Goal: Check status: Check status

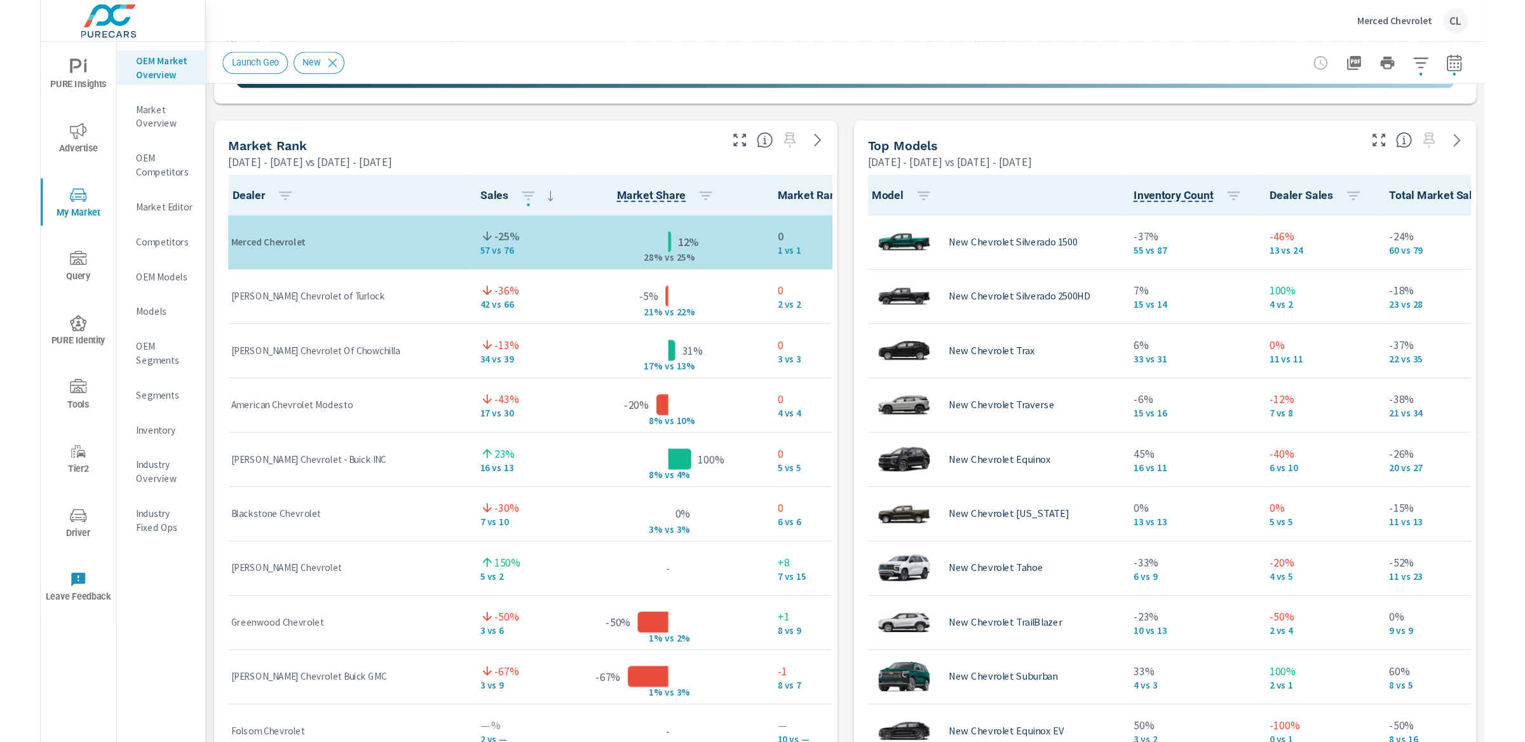
scroll to position [1, 0]
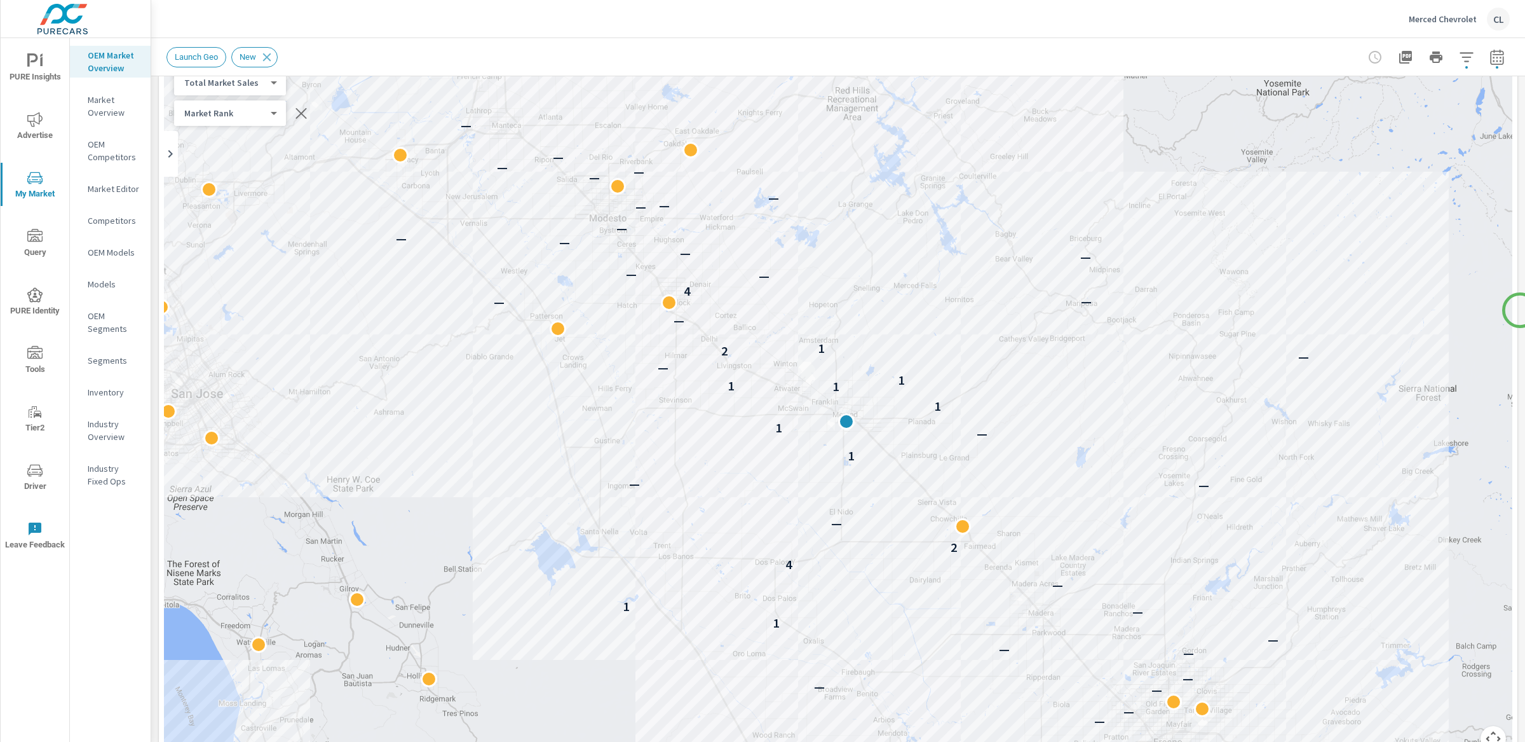
scroll to position [93, 0]
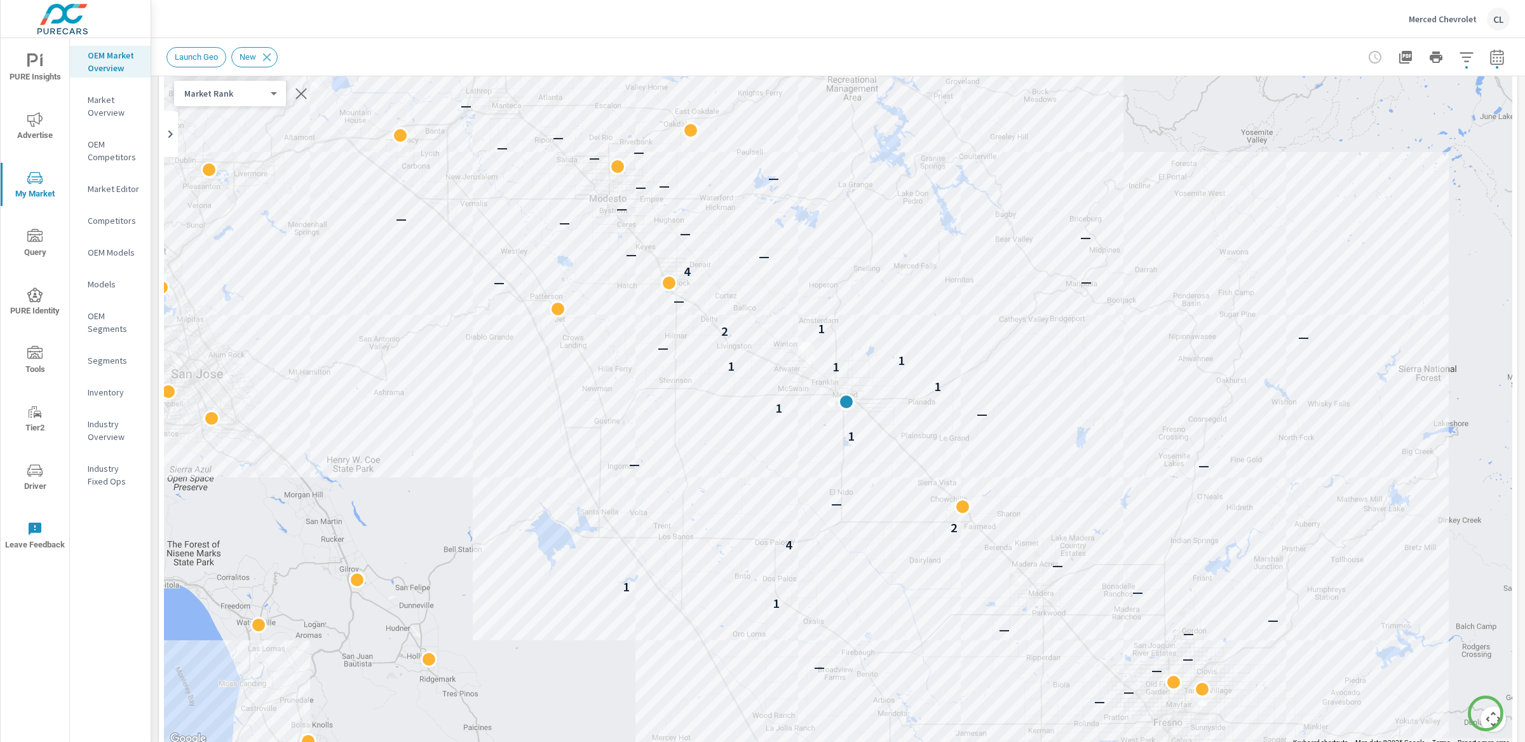
click at [1318, 676] on button "Map camera controls" at bounding box center [1493, 718] width 25 height 25
click at [1318, 658] on button "Zoom in" at bounding box center [1461, 654] width 25 height 25
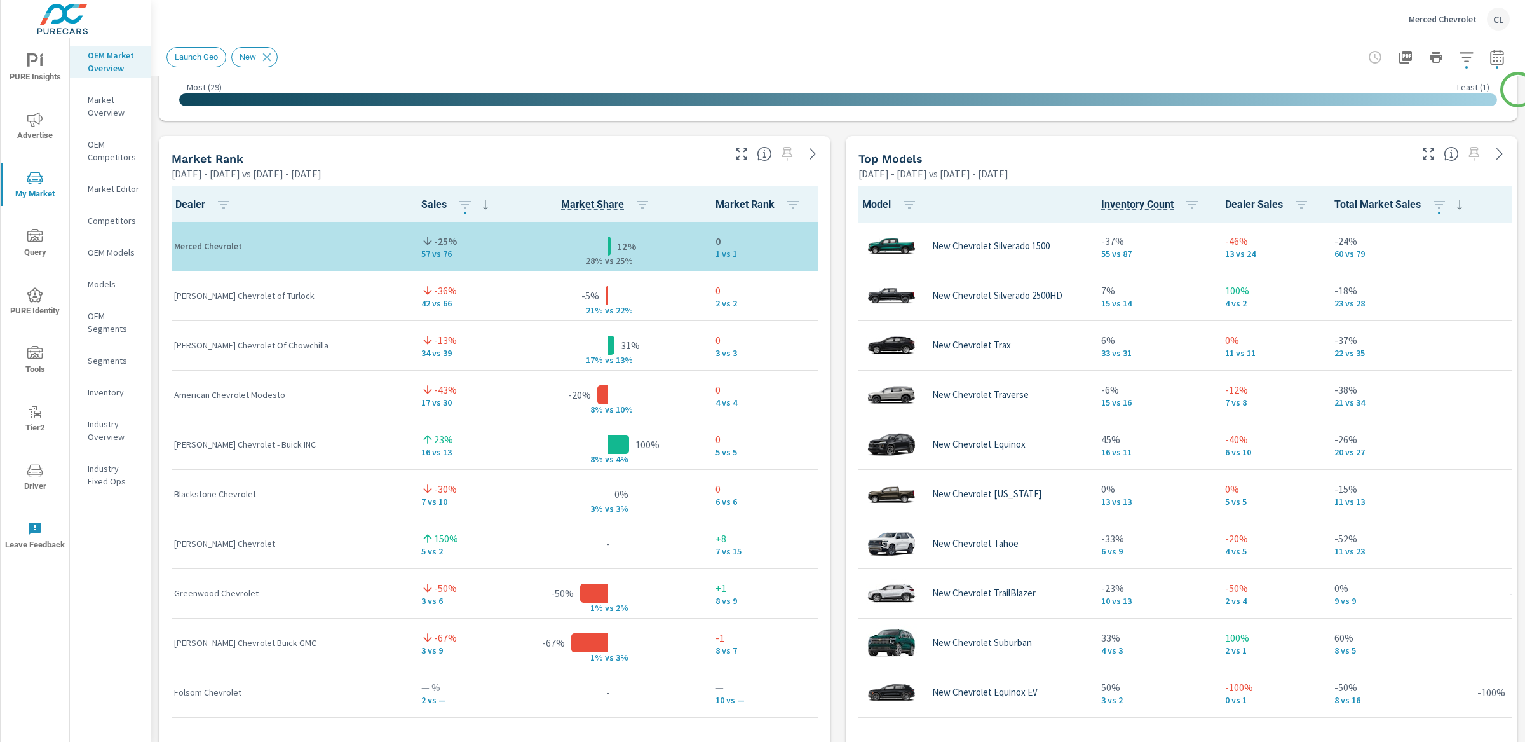
scroll to position [766, 0]
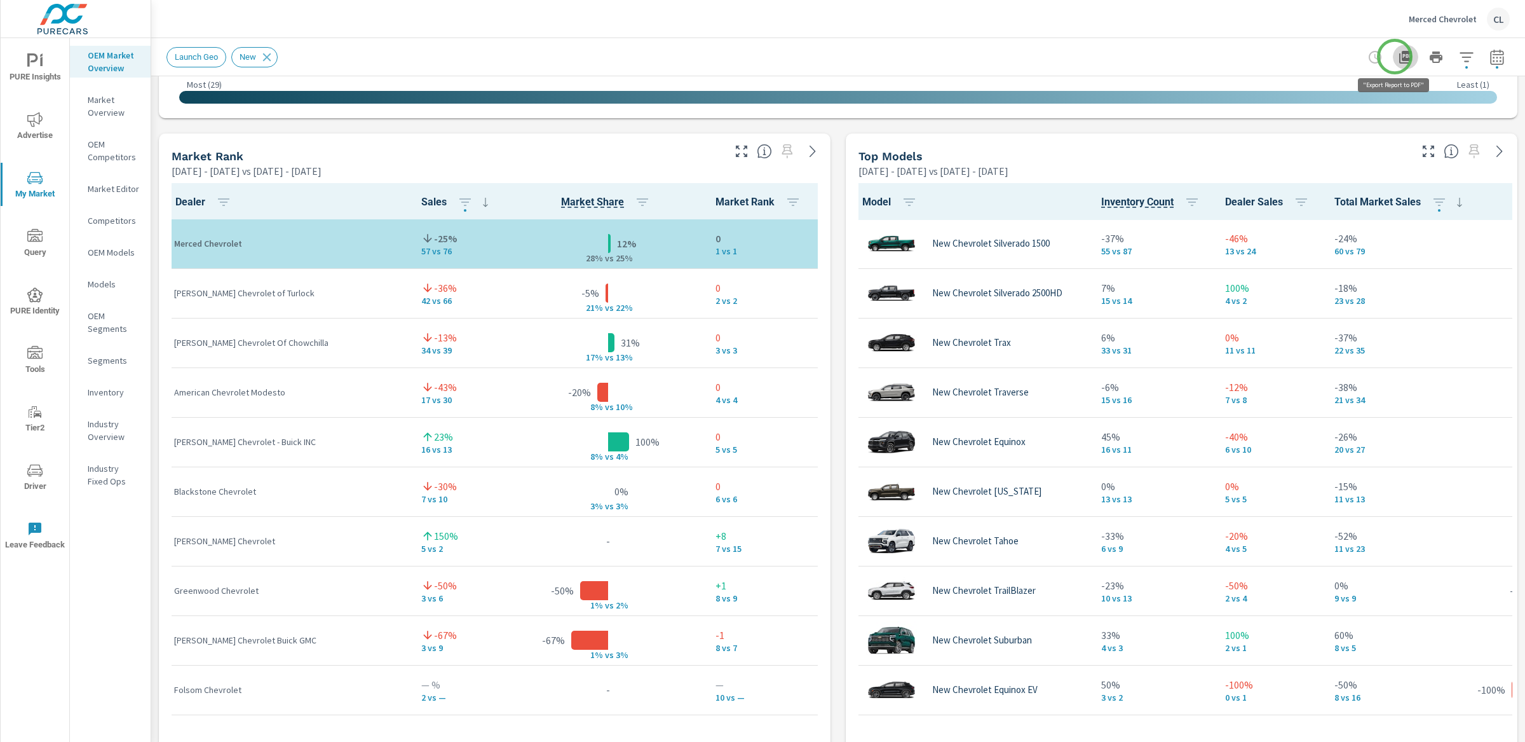
click at [1318, 57] on icon "button" at bounding box center [1405, 57] width 15 height 15
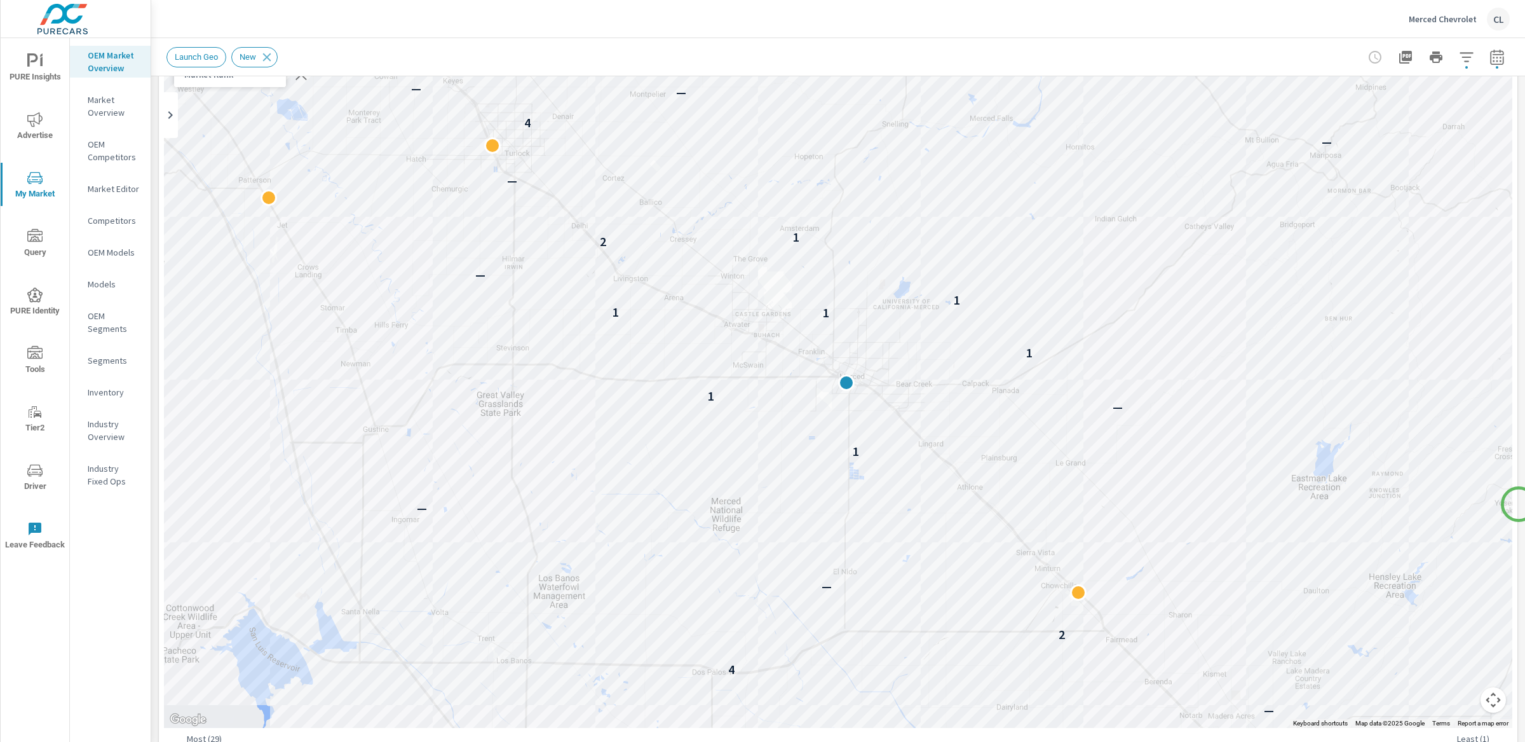
scroll to position [110, 0]
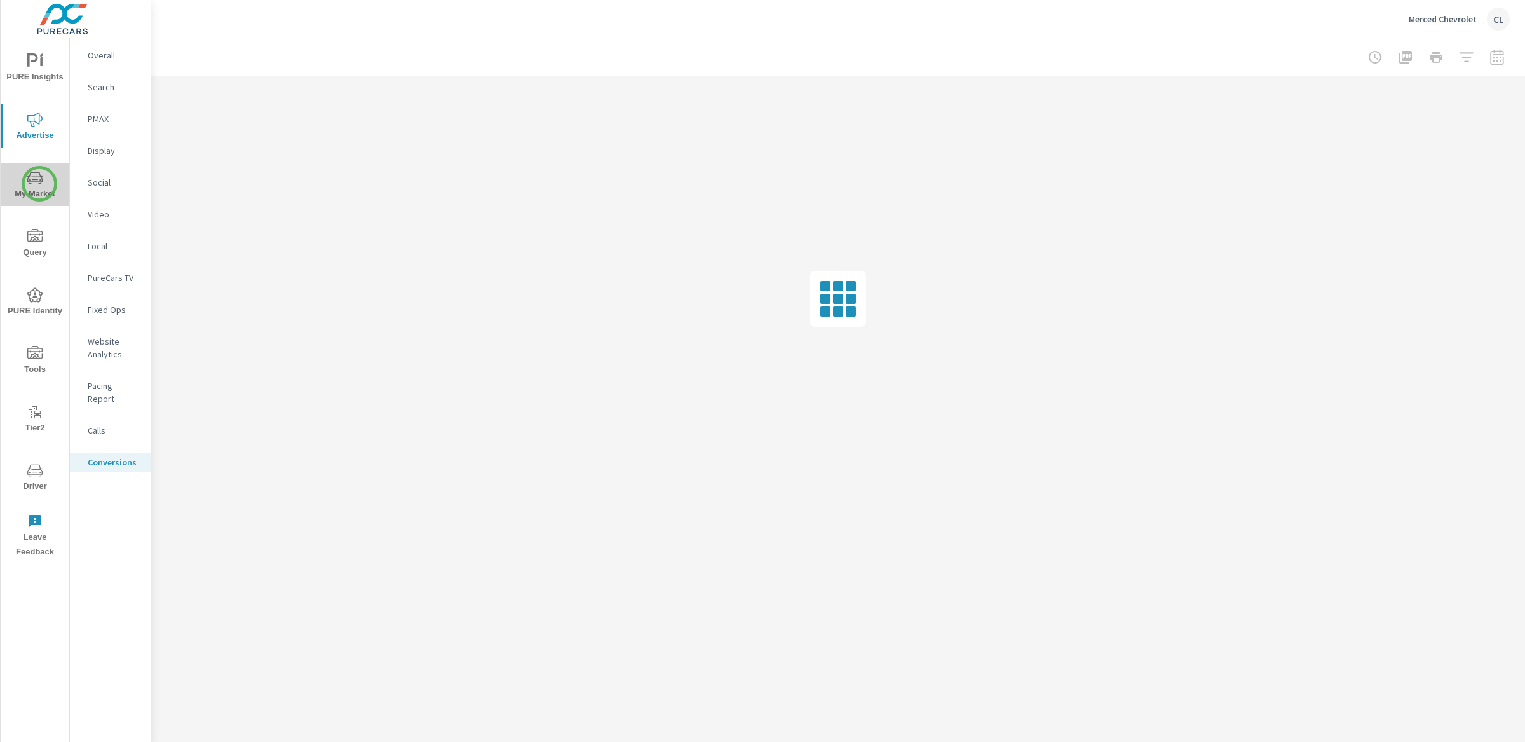
click at [39, 184] on icon "nav menu" at bounding box center [34, 177] width 15 height 15
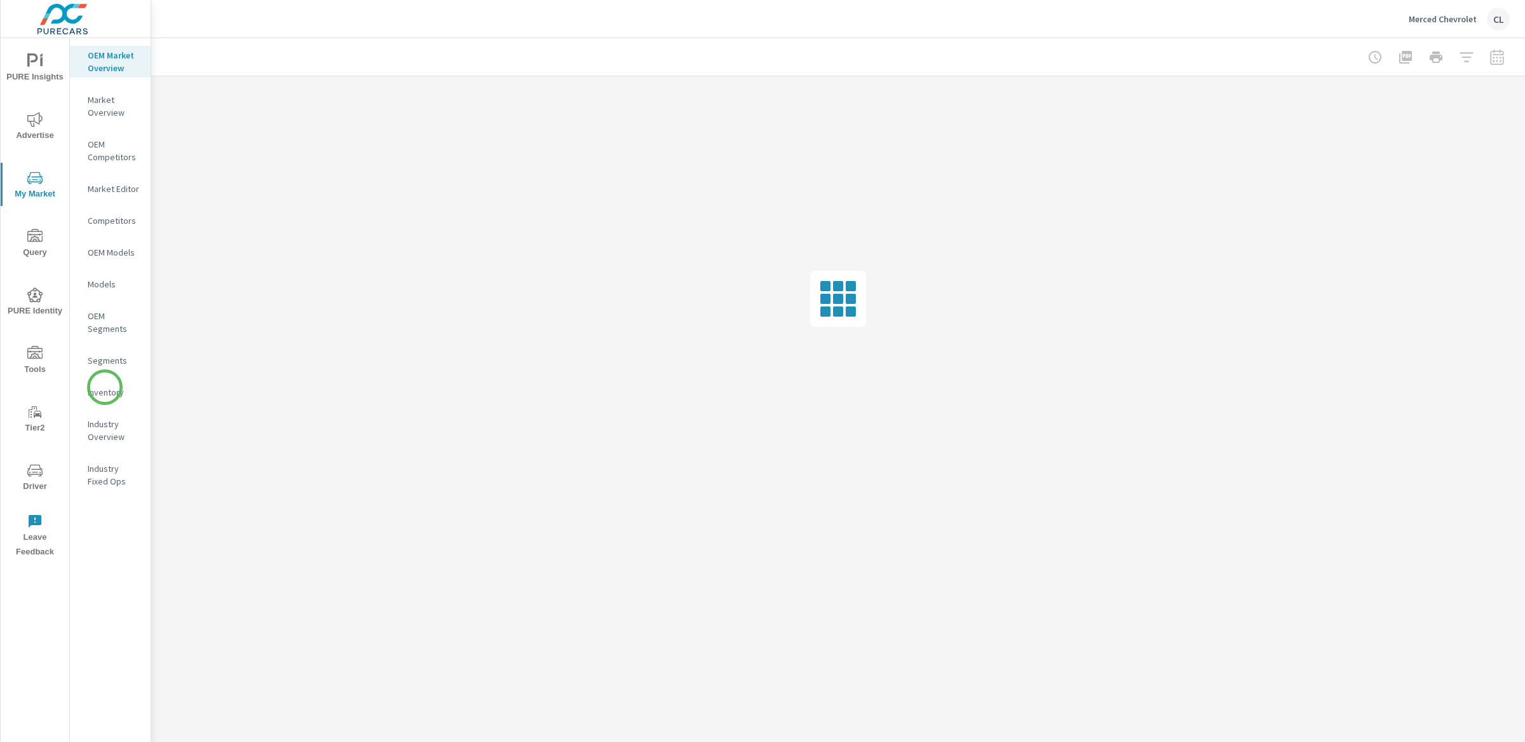
click at [105, 388] on p "Inventory" at bounding box center [114, 392] width 53 height 13
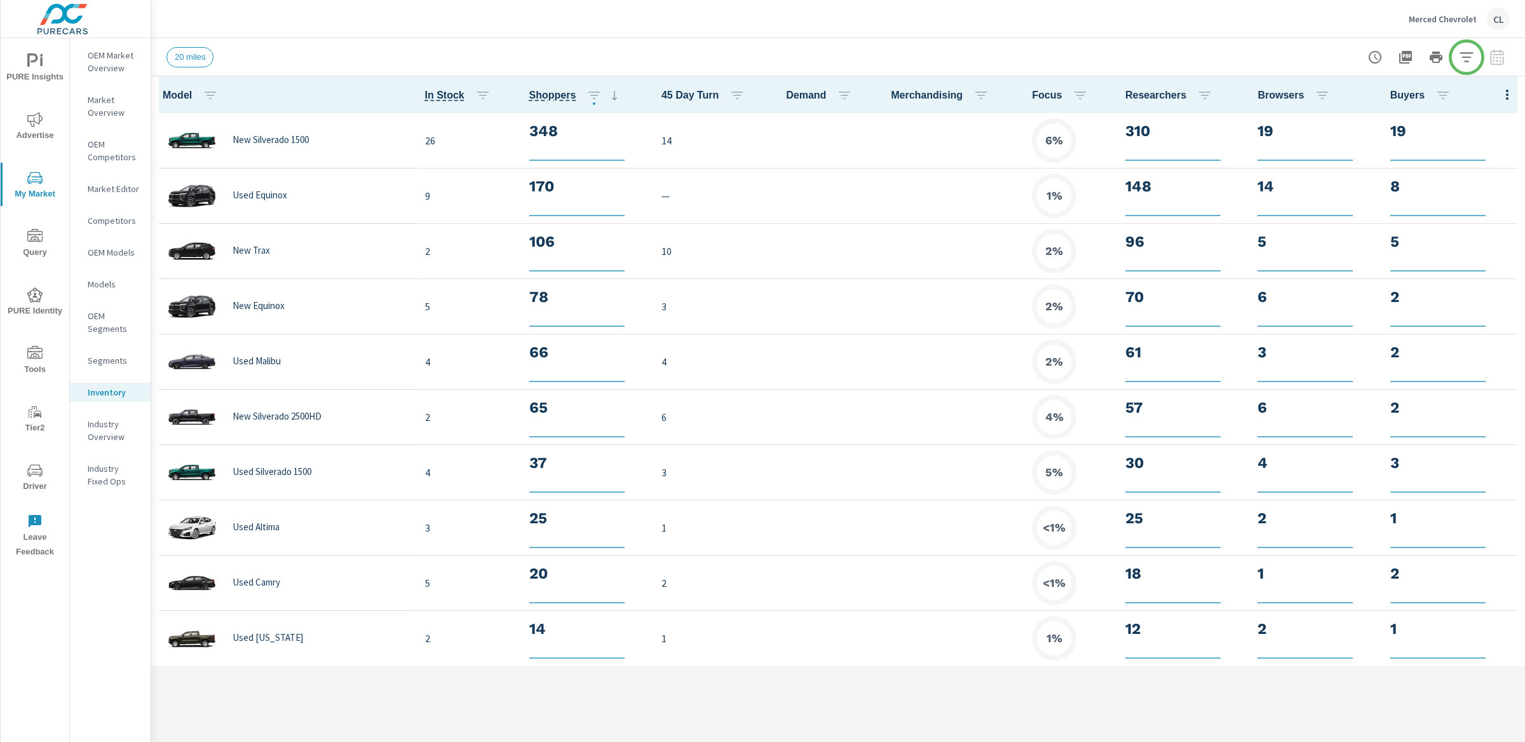
click at [1467, 57] on icon "button" at bounding box center [1466, 57] width 13 height 10
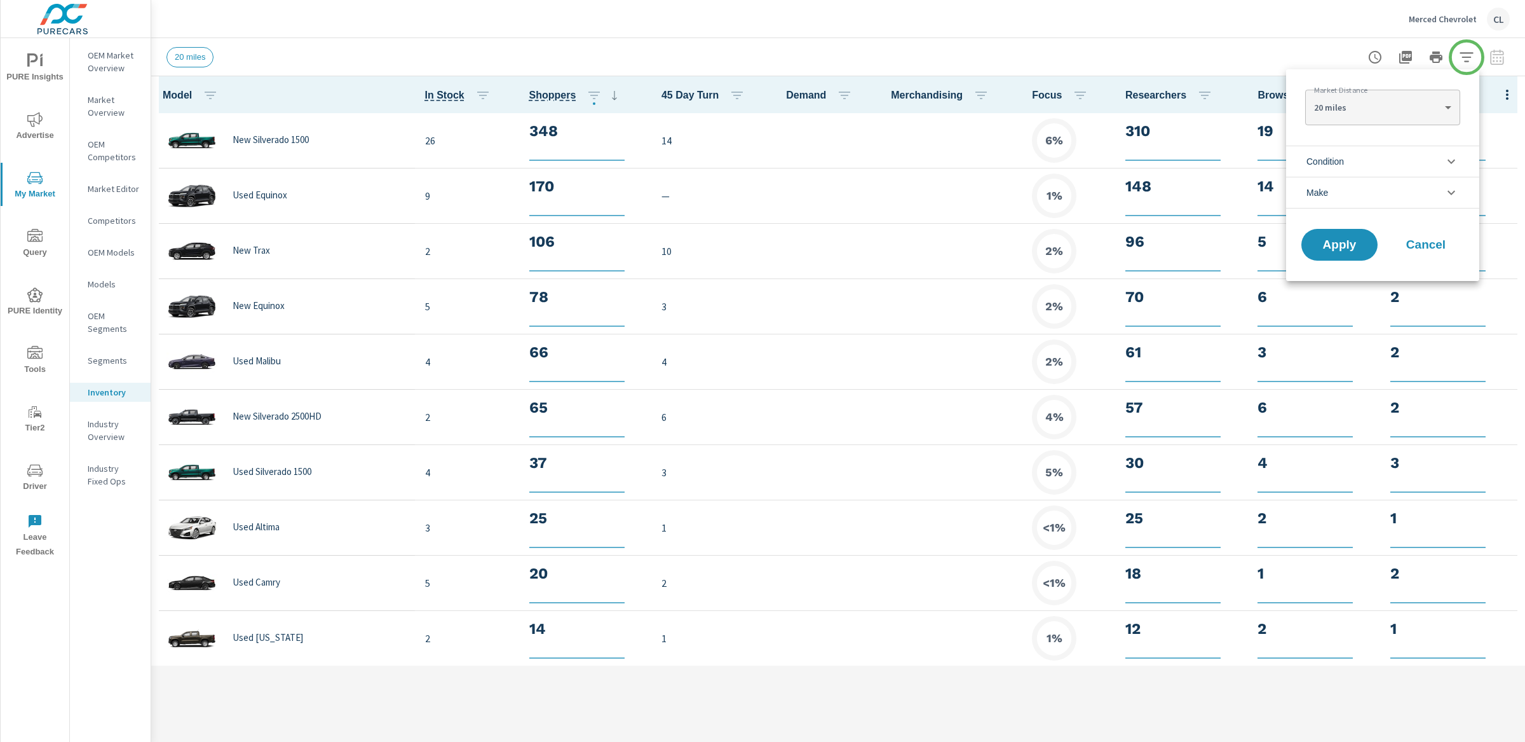
click at [1370, 160] on li "Condition" at bounding box center [1382, 161] width 193 height 31
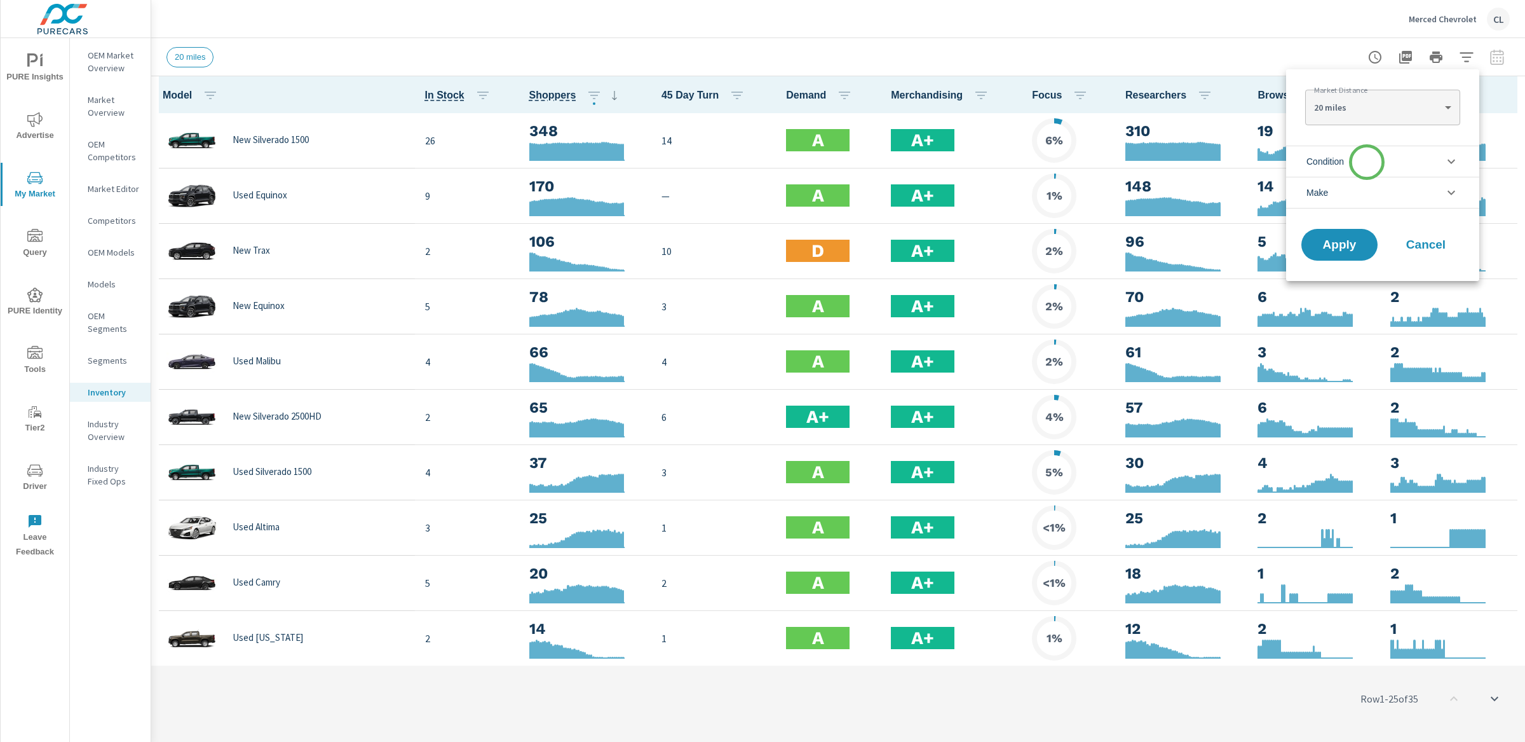
click at [1350, 159] on li "Condition" at bounding box center [1382, 161] width 193 height 31
click at [1335, 161] on span "Condition" at bounding box center [1325, 161] width 37 height 31
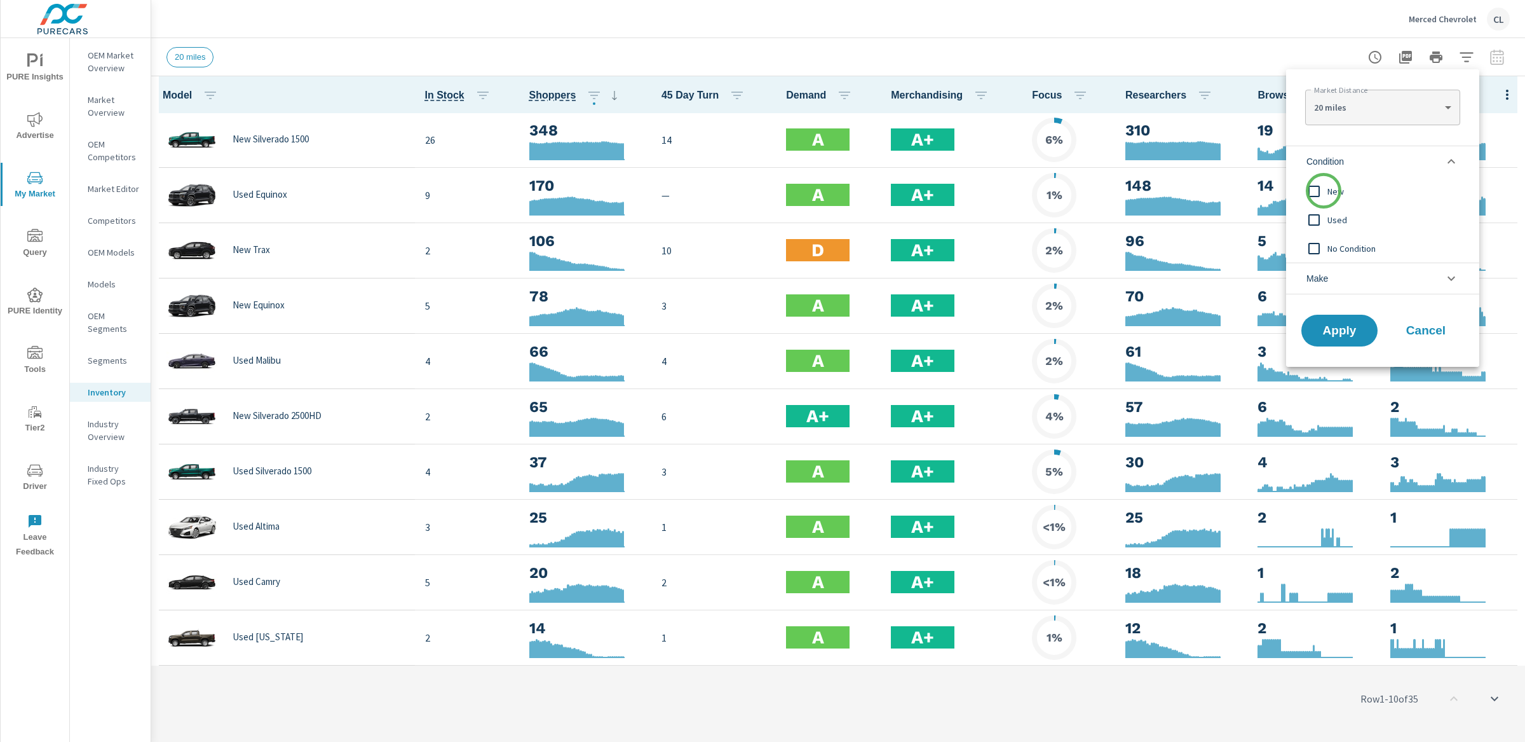
click at [1324, 191] on input "filter options" at bounding box center [1314, 191] width 27 height 27
click at [1327, 279] on span "Make" at bounding box center [1318, 278] width 22 height 31
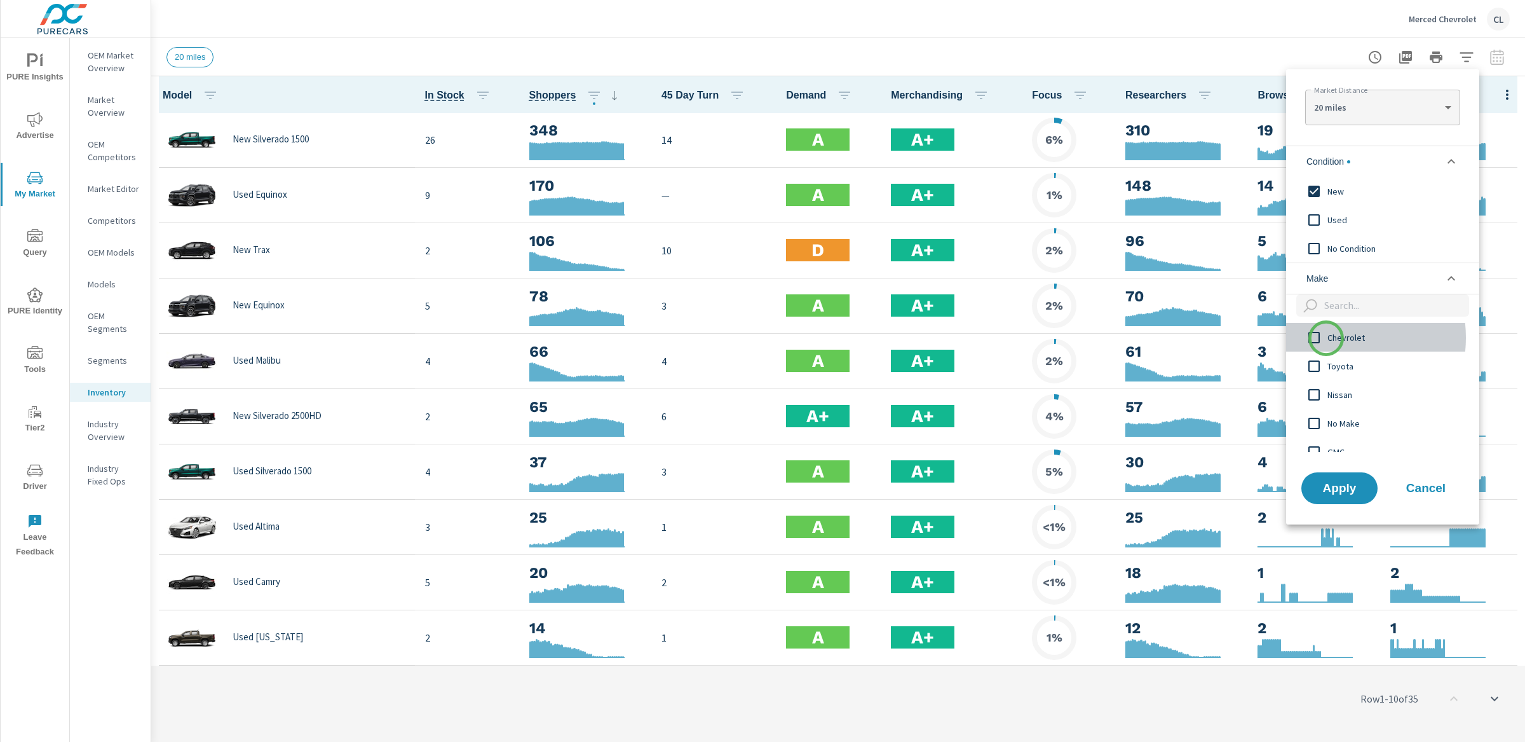
click at [1326, 338] on input "filter options" at bounding box center [1314, 337] width 27 height 27
click at [1347, 493] on span "Apply" at bounding box center [1340, 488] width 52 height 12
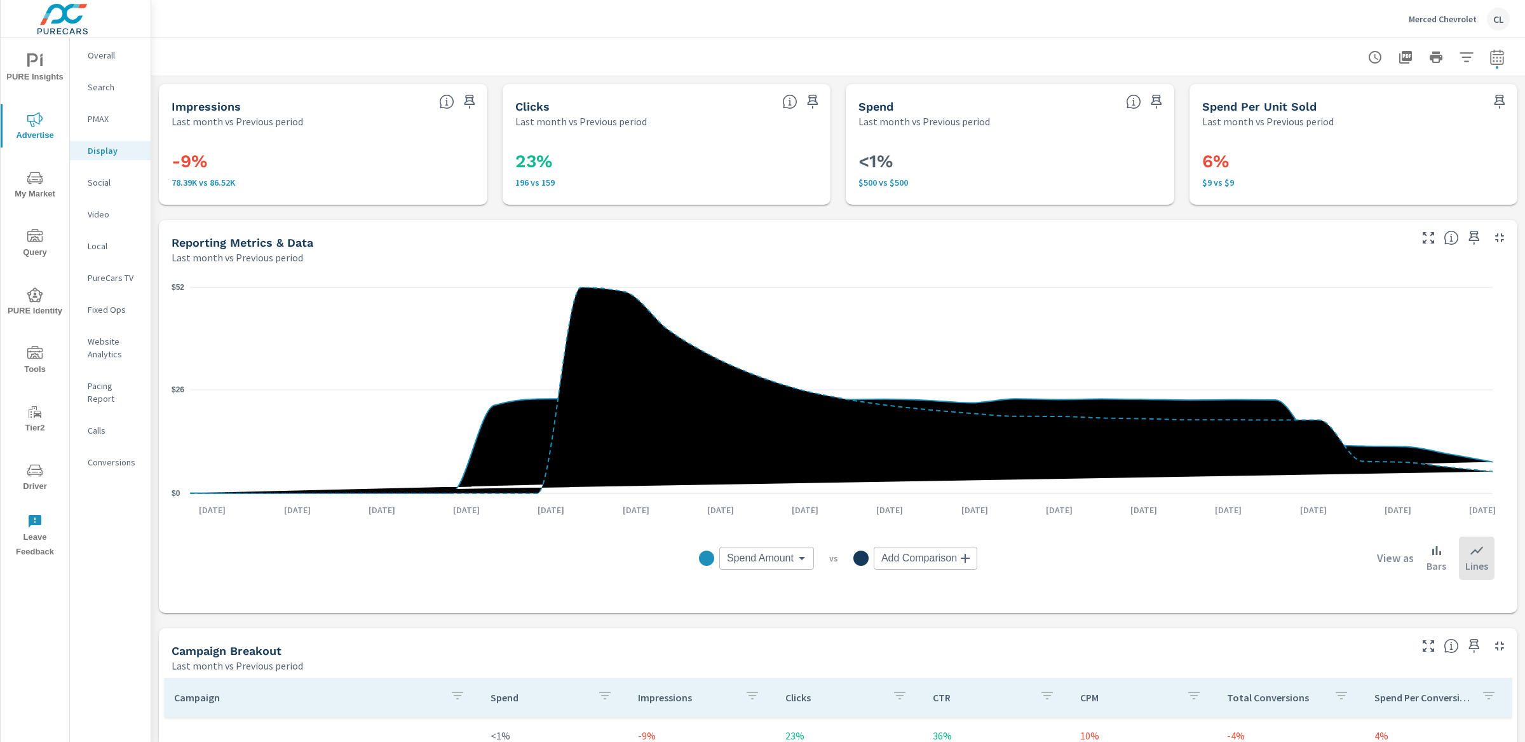
scroll to position [423, 0]
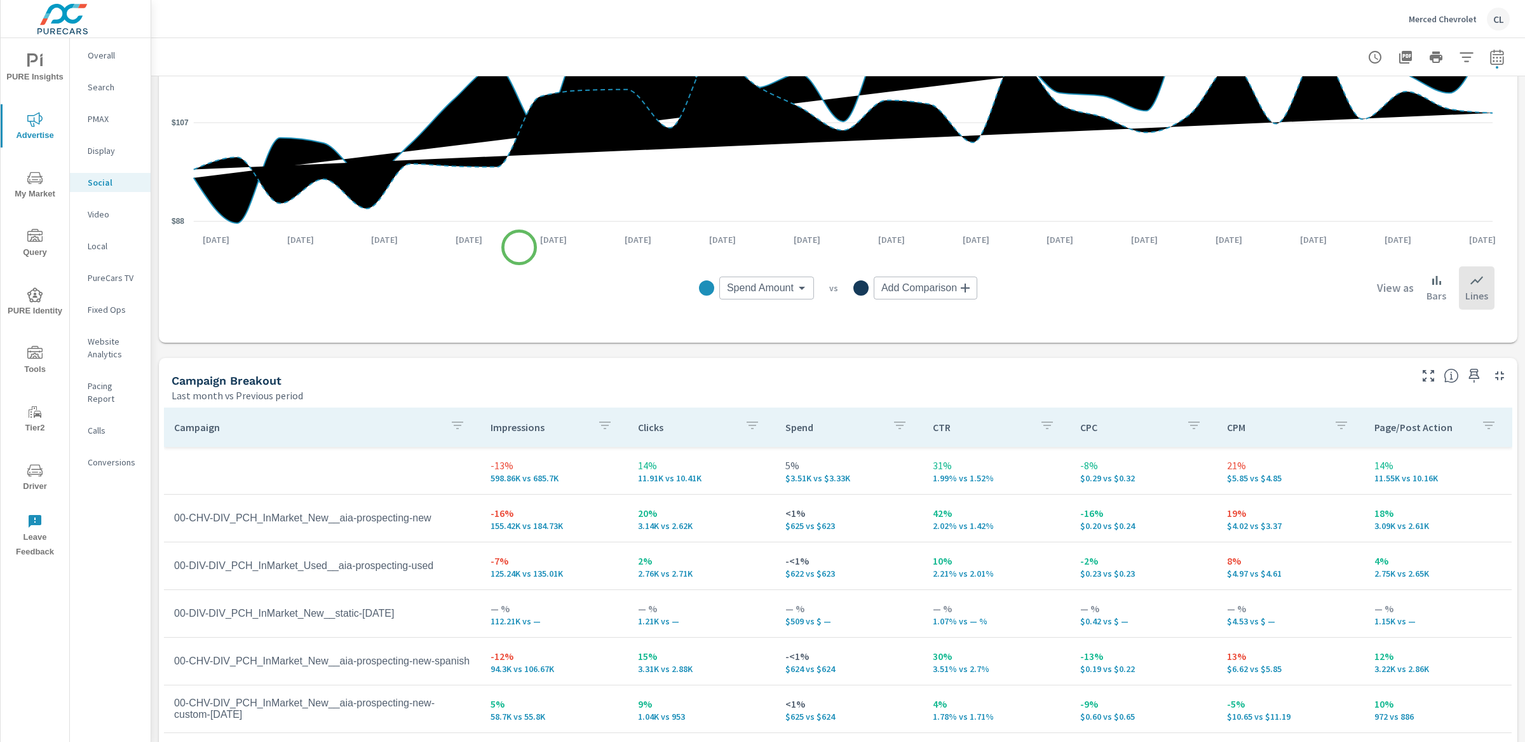
scroll to position [423, 0]
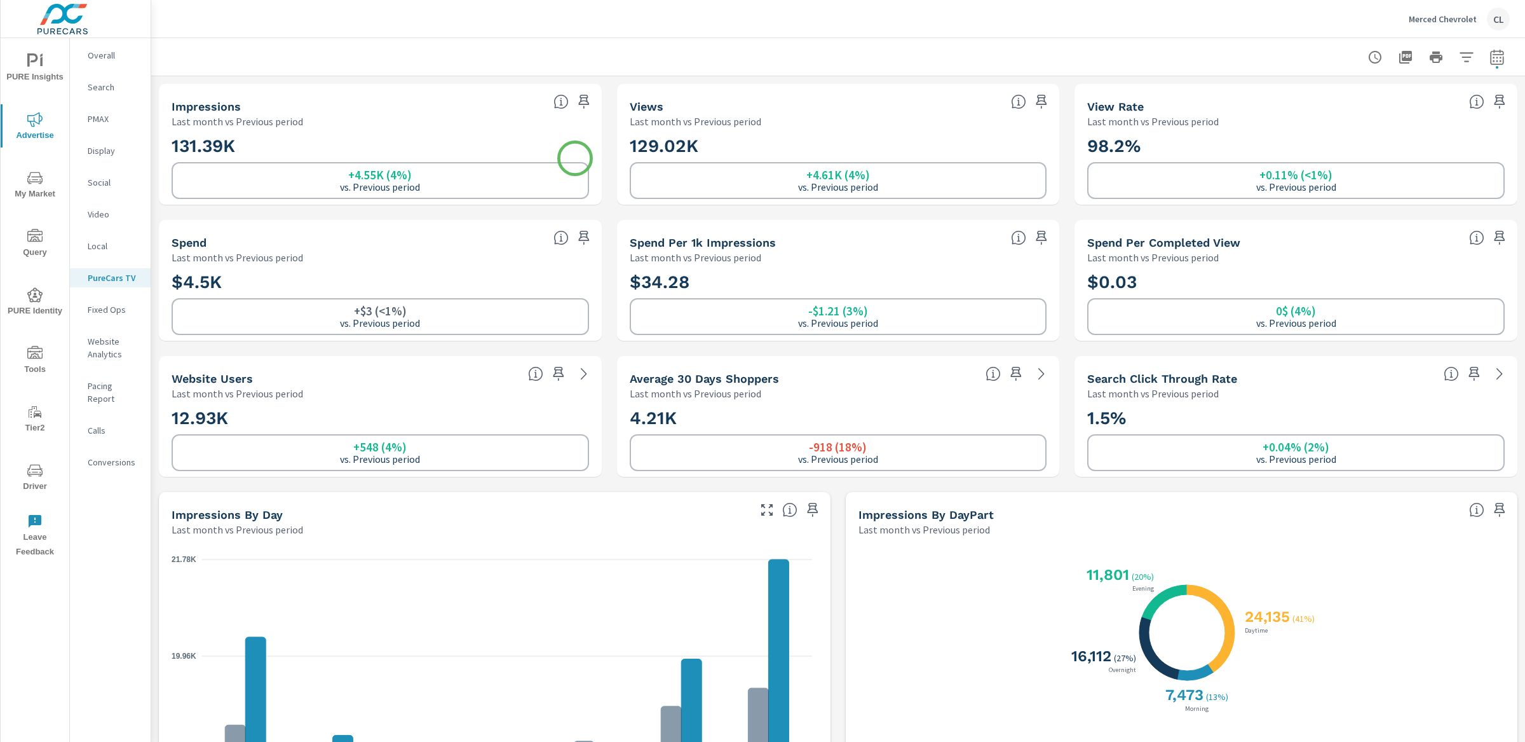
scroll to position [1, 0]
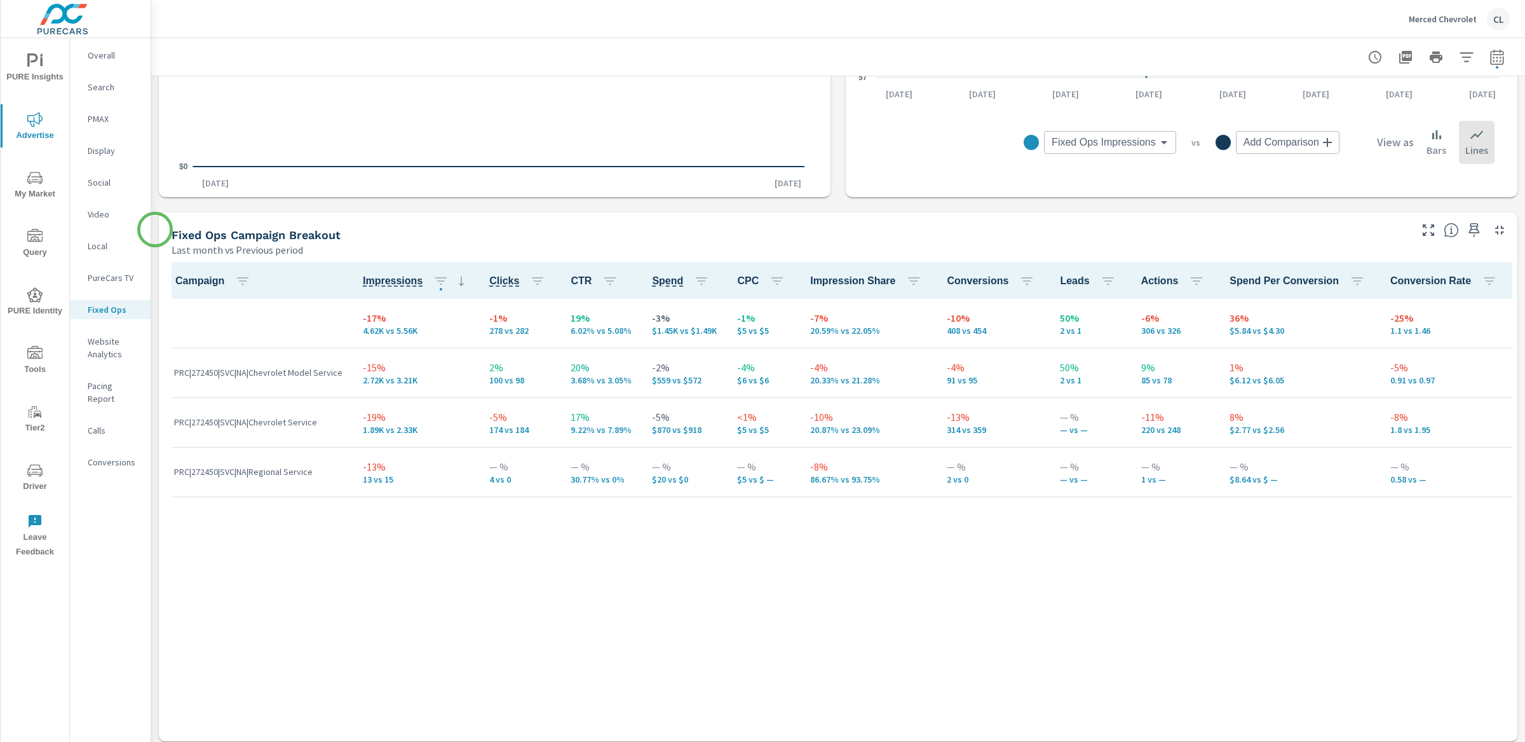
scroll to position [558, 0]
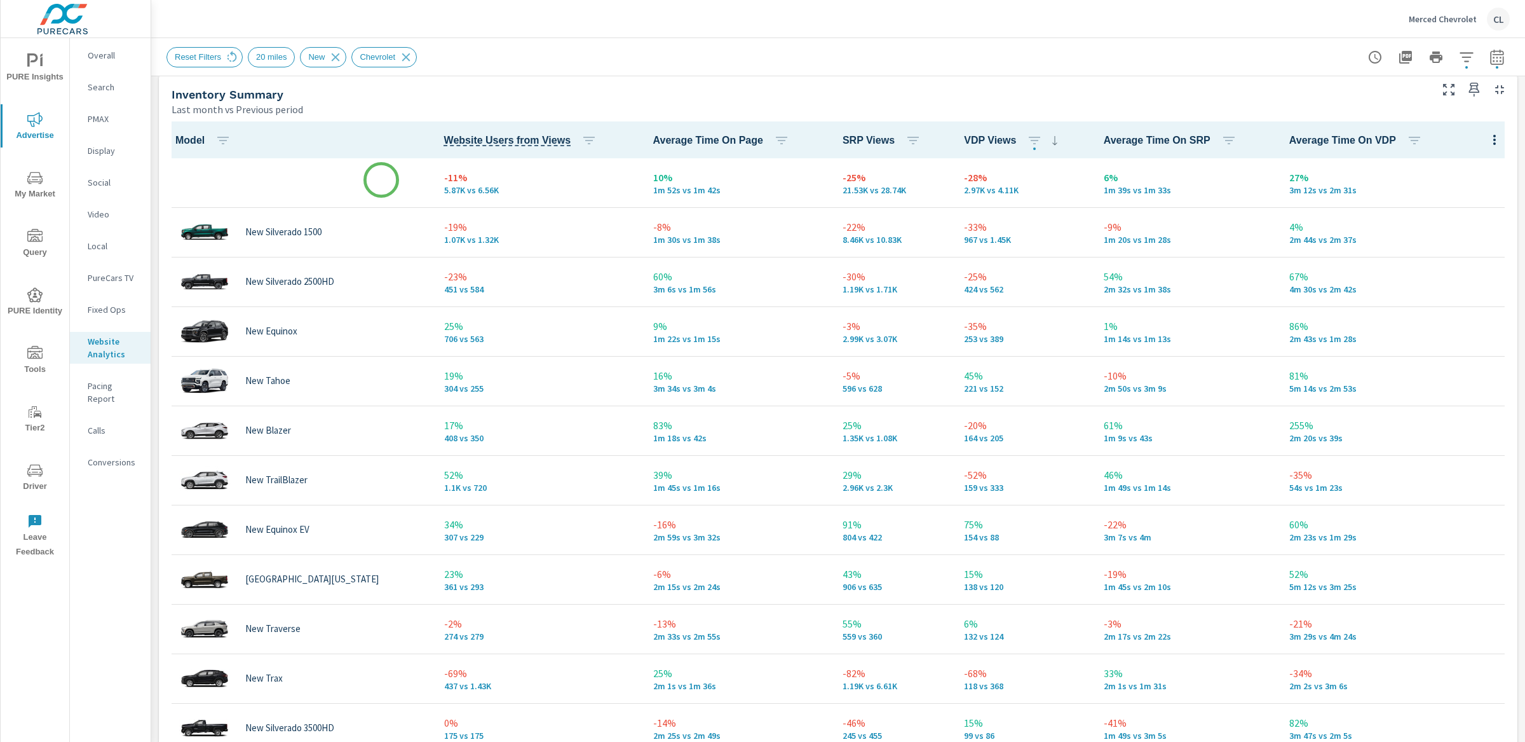
scroll to position [555, 0]
click at [1027, 139] on icon "button" at bounding box center [1034, 141] width 15 height 15
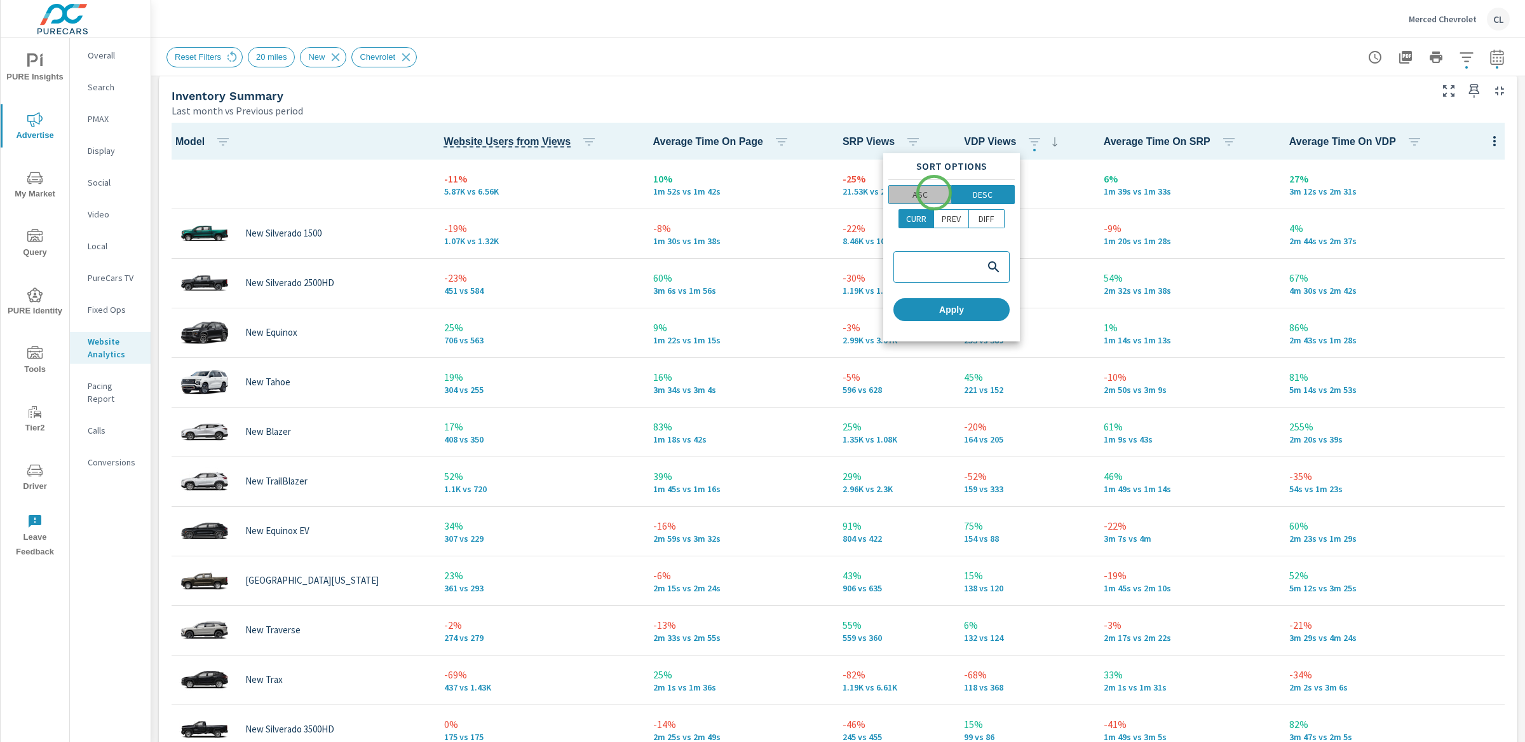
click at [934, 193] on span "ASC" at bounding box center [920, 194] width 55 height 13
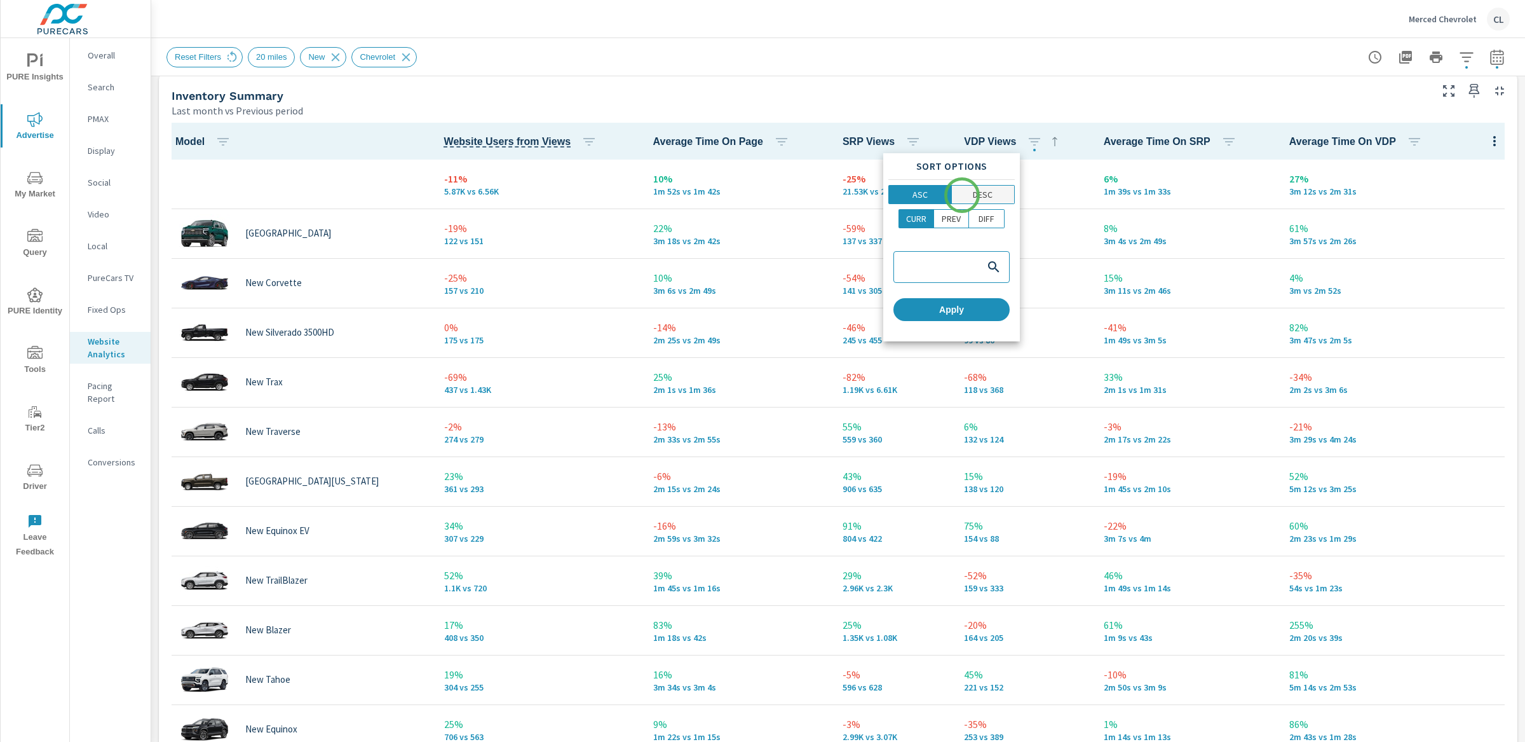
click at [973, 193] on p "DESC" at bounding box center [983, 194] width 20 height 13
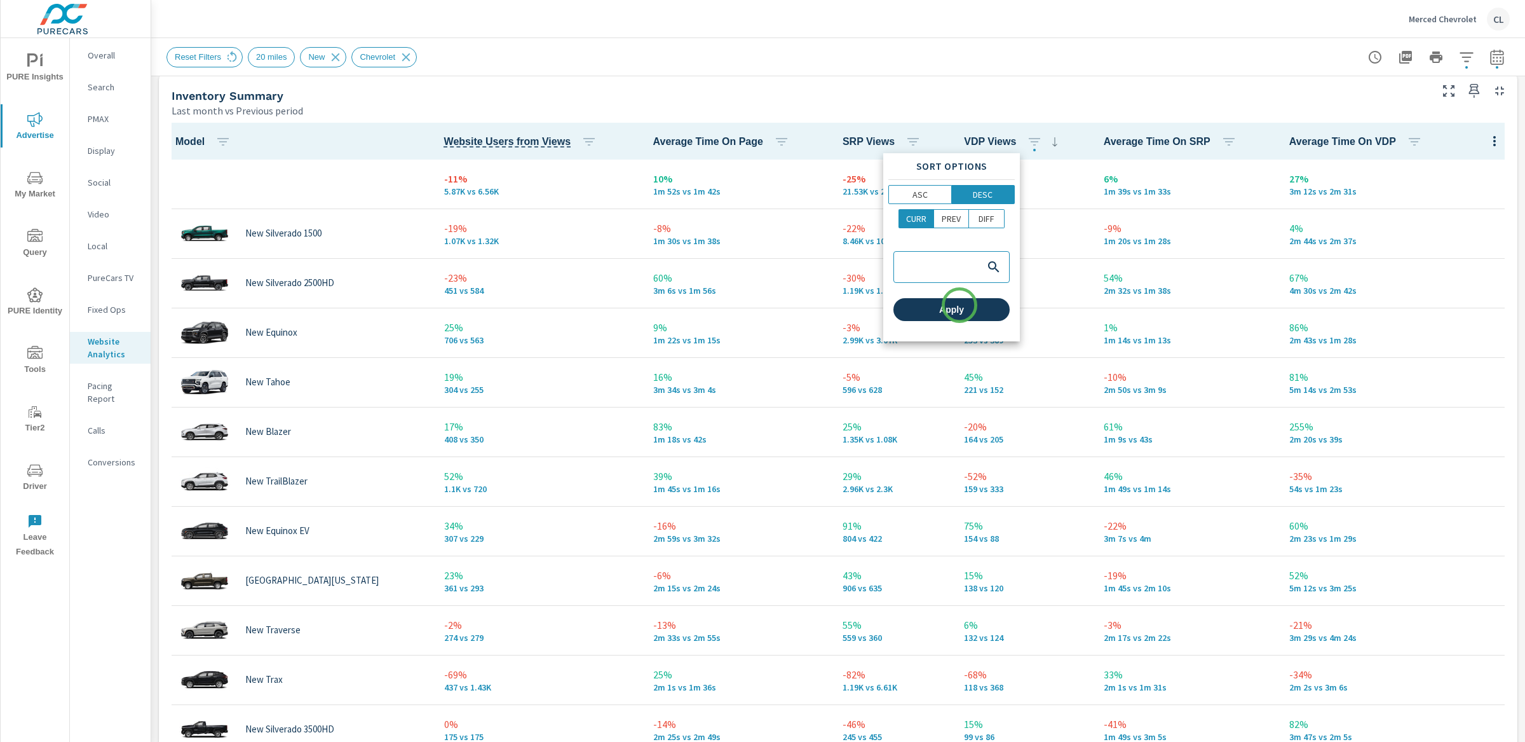
click at [960, 305] on span "Apply" at bounding box center [952, 309] width 106 height 11
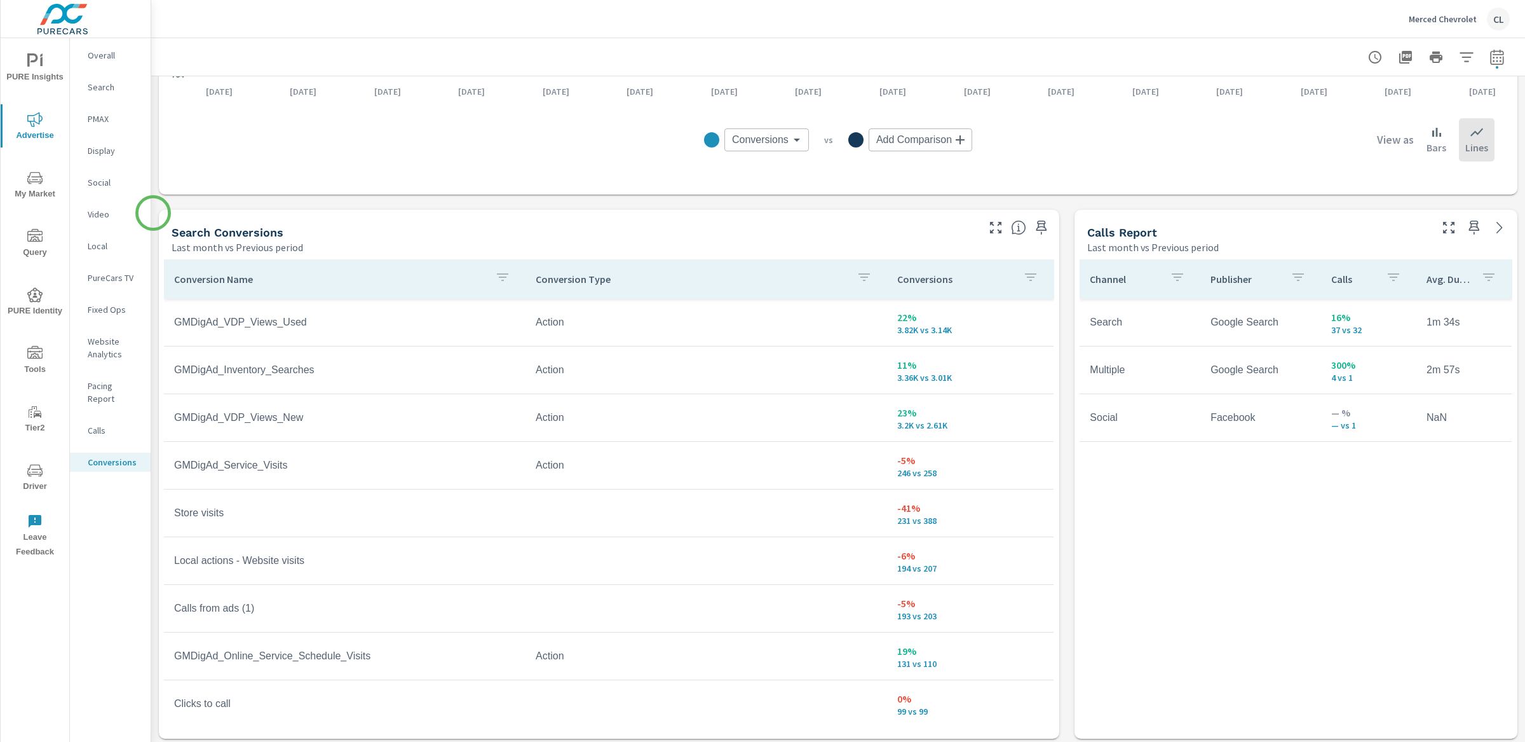
scroll to position [571, 0]
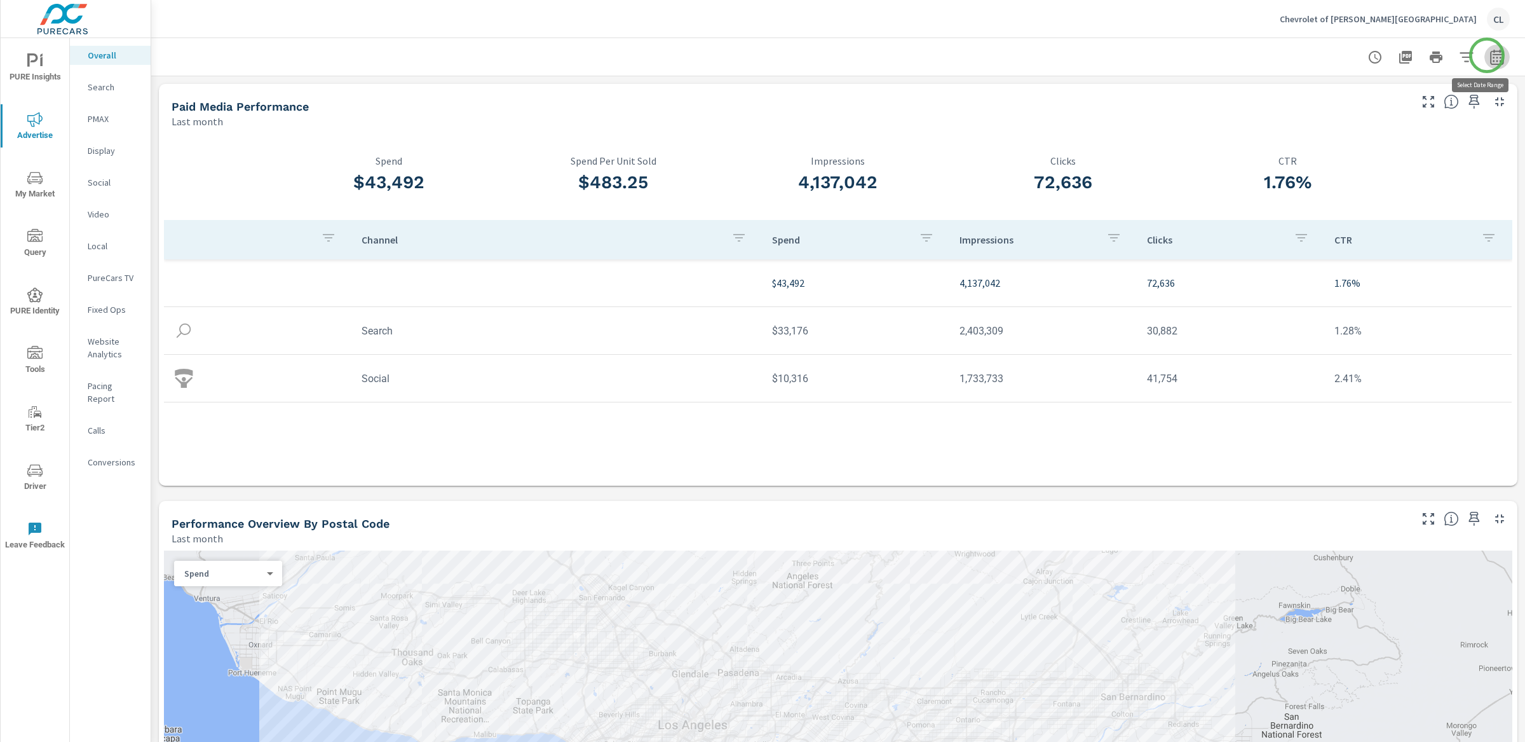
click at [1490, 55] on icon "button" at bounding box center [1497, 57] width 15 height 15
select select "Last month"
click at [1390, 140] on p "+ Add comparison" at bounding box center [1396, 142] width 163 height 15
select select "Previous period"
click at [1347, 217] on span "Apply" at bounding box center [1355, 215] width 52 height 12
